Goal: Task Accomplishment & Management: Use online tool/utility

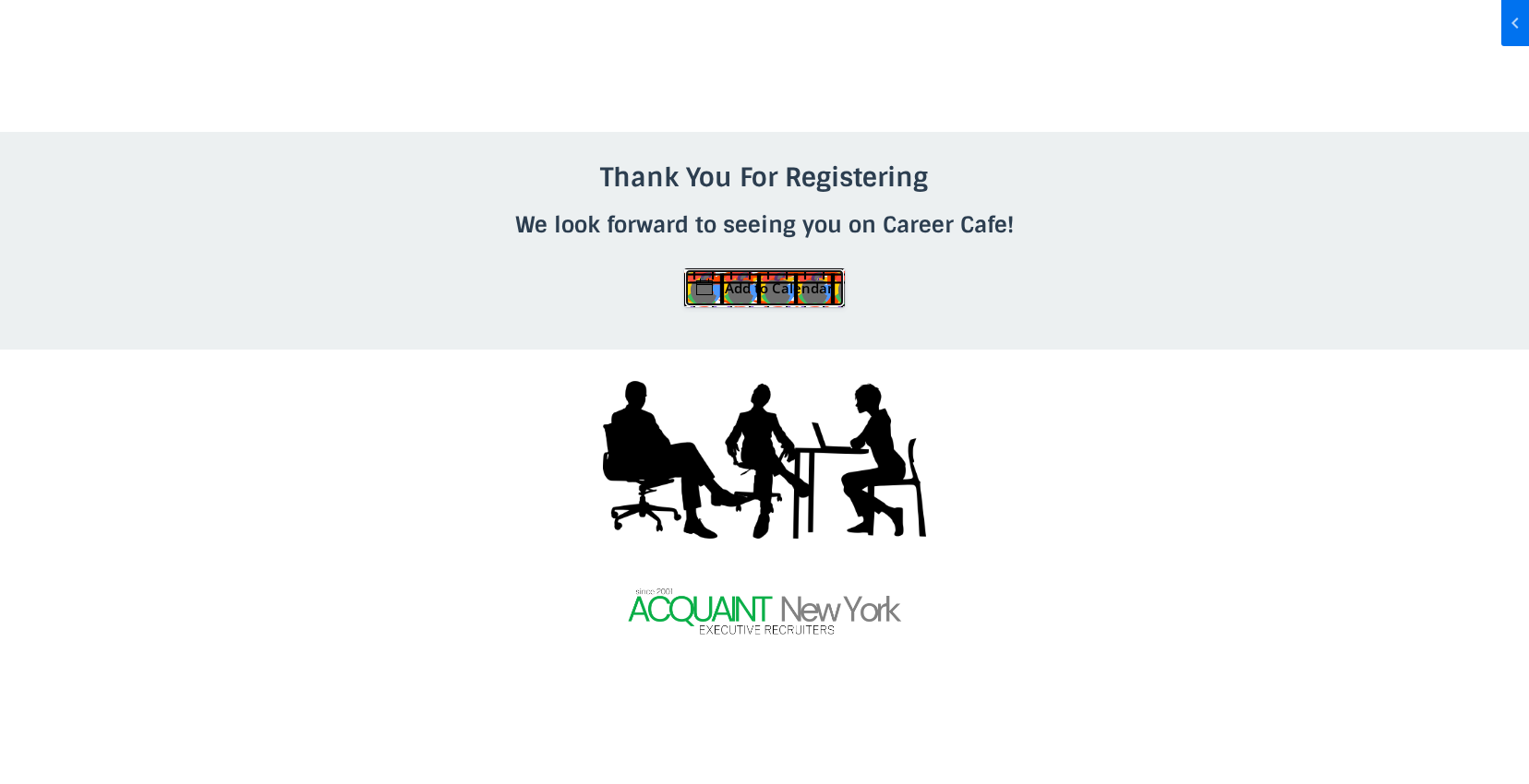
click at [780, 292] on link "Add to Calendar" at bounding box center [764, 287] width 160 height 38
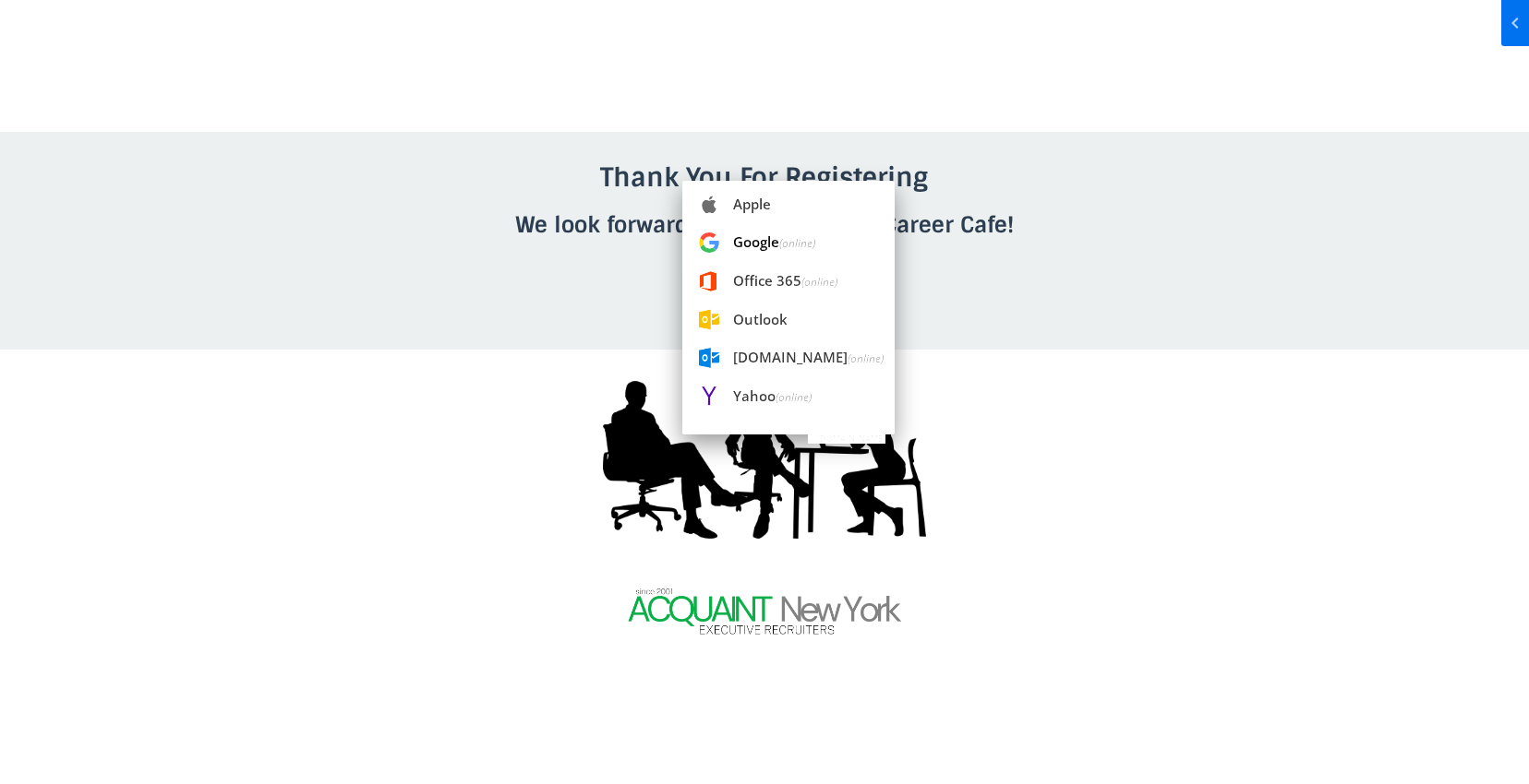
click at [754, 241] on span "Google (online)" at bounding box center [788, 242] width 212 height 40
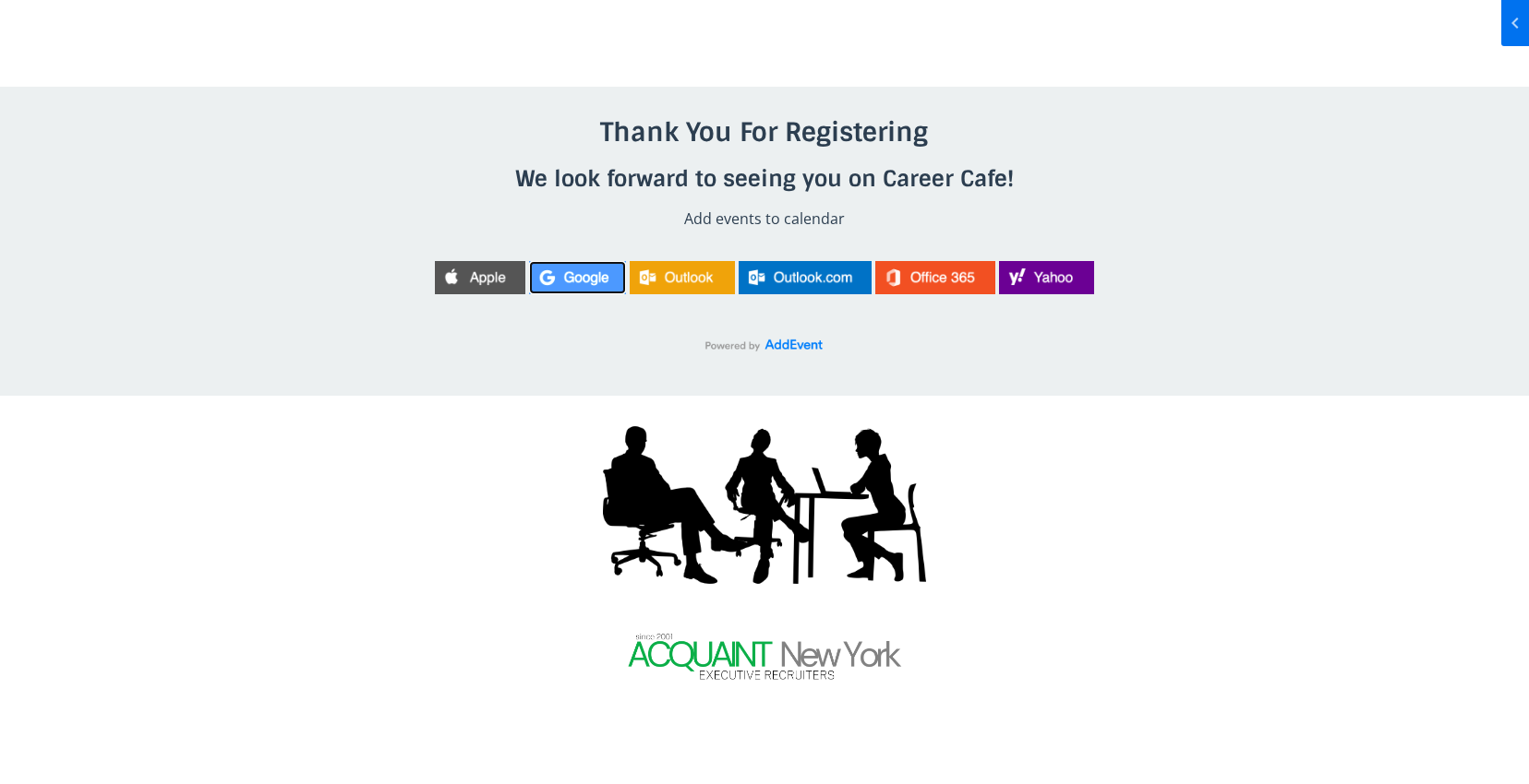
click at [574, 277] on img at bounding box center [577, 277] width 97 height 33
